Goal: Task Accomplishment & Management: Use online tool/utility

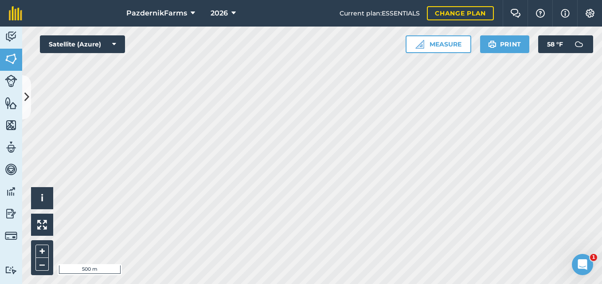
click at [554, 0] on html "PazdernikFarms 2026 Current plan : ESSENTIALS Change plan Farm Chat Help Info S…" at bounding box center [301, 142] width 602 height 284
click at [24, 97] on icon at bounding box center [26, 98] width 5 height 16
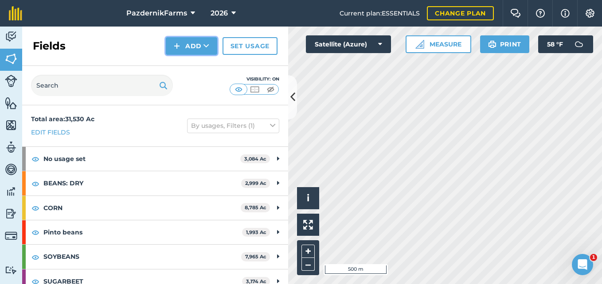
click at [198, 44] on button "Add" at bounding box center [191, 46] width 51 height 18
click at [183, 70] on link "Draw" at bounding box center [191, 65] width 49 height 19
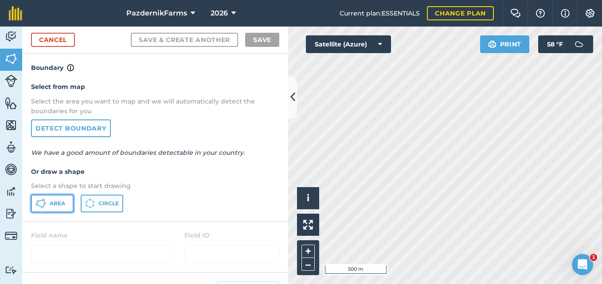
click at [51, 206] on span "Area" at bounding box center [58, 203] width 16 height 7
click at [292, 105] on icon at bounding box center [292, 98] width 5 height 16
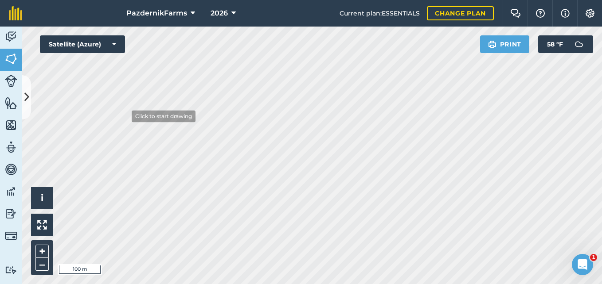
click at [82, 10] on div "PazdernikFarms 2026 Current plan : ESSENTIALS Change plan Farm Chat Help Info S…" at bounding box center [301, 142] width 602 height 284
click at [249, 8] on div "PazdernikFarms 2026 Current plan : ESSENTIALS Change plan Farm Chat Help Info S…" at bounding box center [301, 142] width 602 height 284
click at [0, 95] on html "PazdernikFarms 2026 Current plan : ESSENTIALS Change plan Farm Chat Help Info S…" at bounding box center [301, 142] width 602 height 284
click at [24, 109] on button at bounding box center [26, 97] width 9 height 44
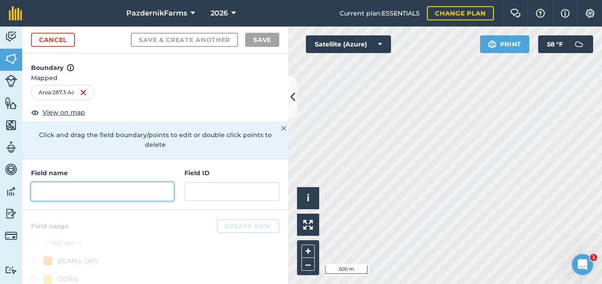
click at [89, 190] on input "text" at bounding box center [102, 192] width 143 height 19
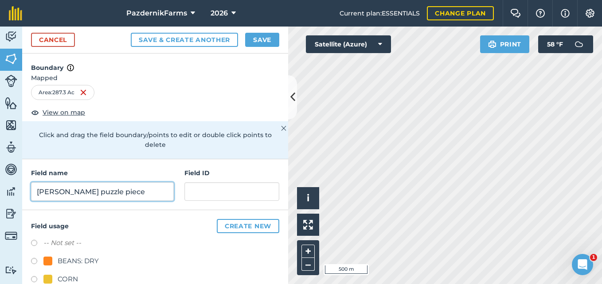
type input "[PERSON_NAME] puzzle piece"
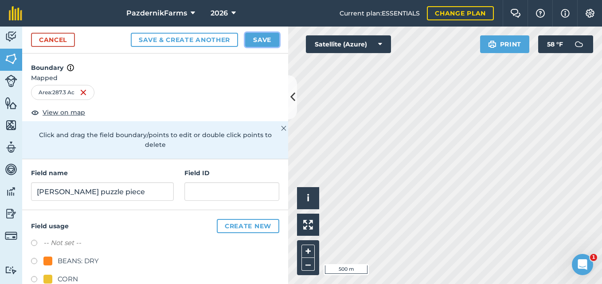
click at [266, 37] on button "Save" at bounding box center [262, 40] width 34 height 14
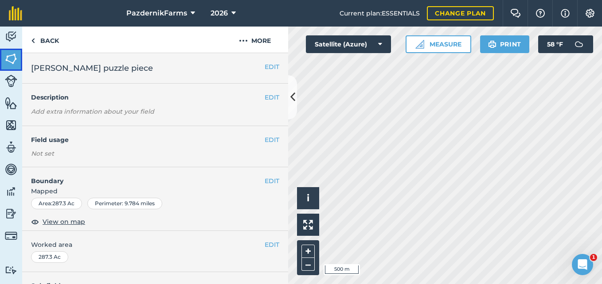
click at [17, 55] on img at bounding box center [11, 58] width 12 height 13
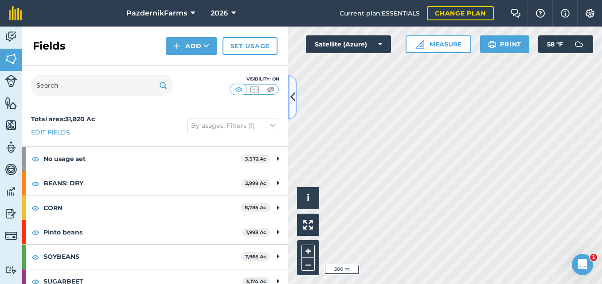
click at [293, 103] on icon at bounding box center [292, 98] width 5 height 16
